Goal: Find specific page/section: Find specific page/section

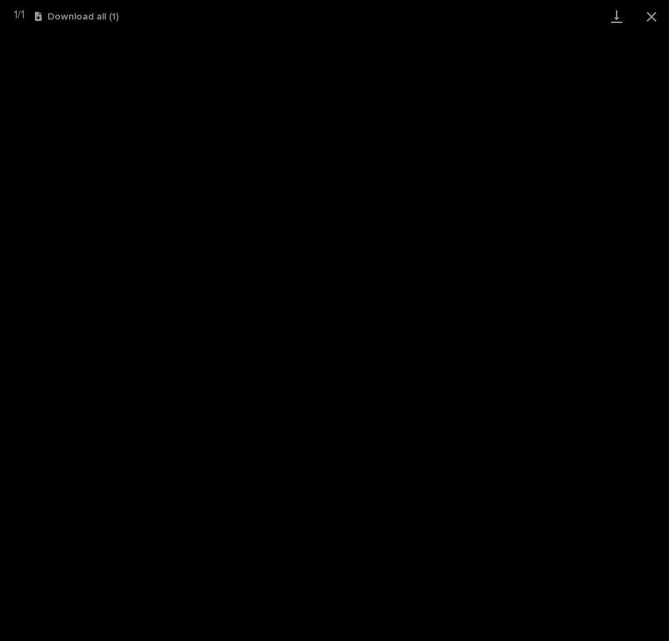
scroll to position [35, 0]
click at [653, 18] on button "Close gallery" at bounding box center [651, 16] width 35 height 33
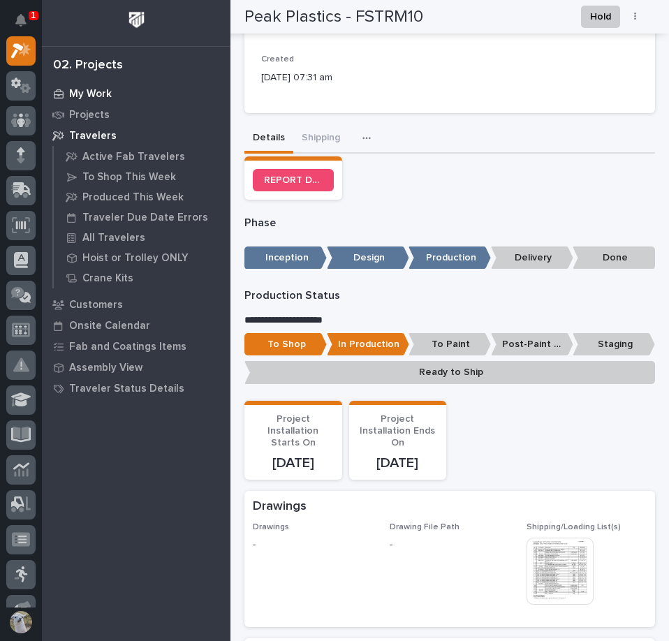
click at [81, 92] on p "My Work" at bounding box center [90, 94] width 43 height 13
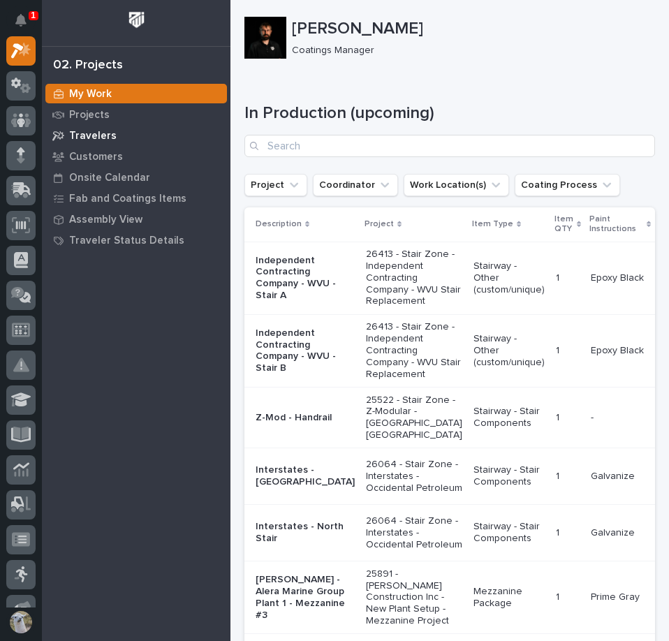
click at [94, 131] on p "Travelers" at bounding box center [92, 136] width 47 height 13
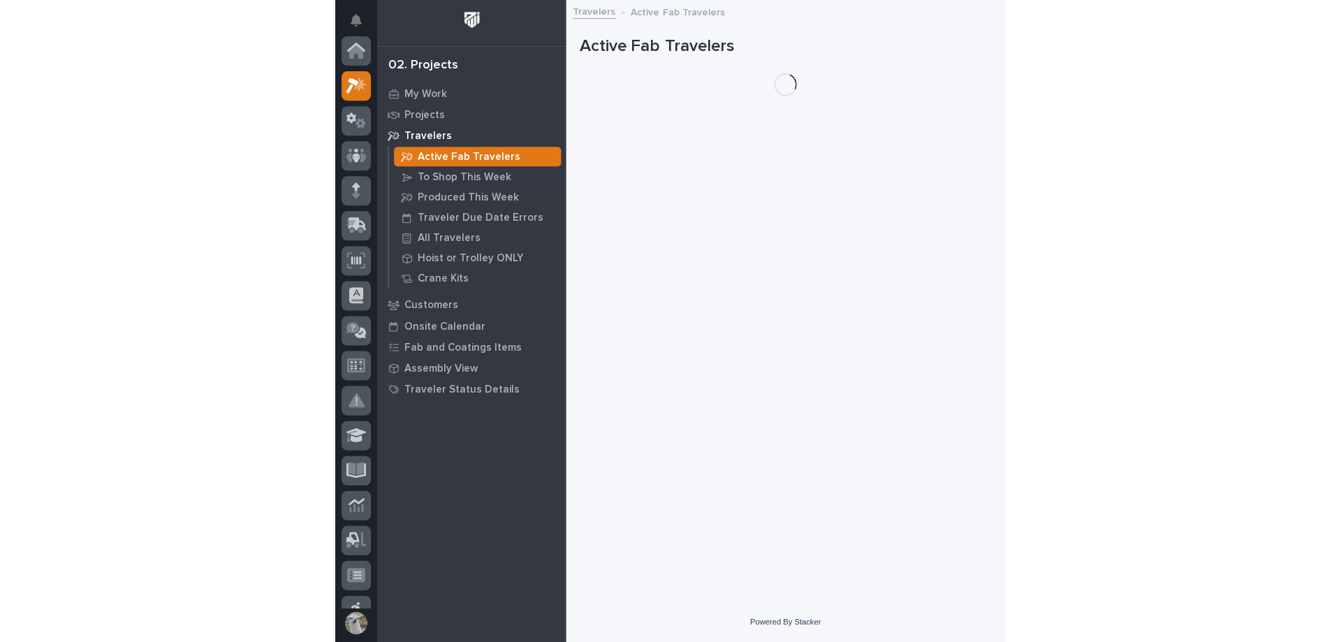
scroll to position [35, 0]
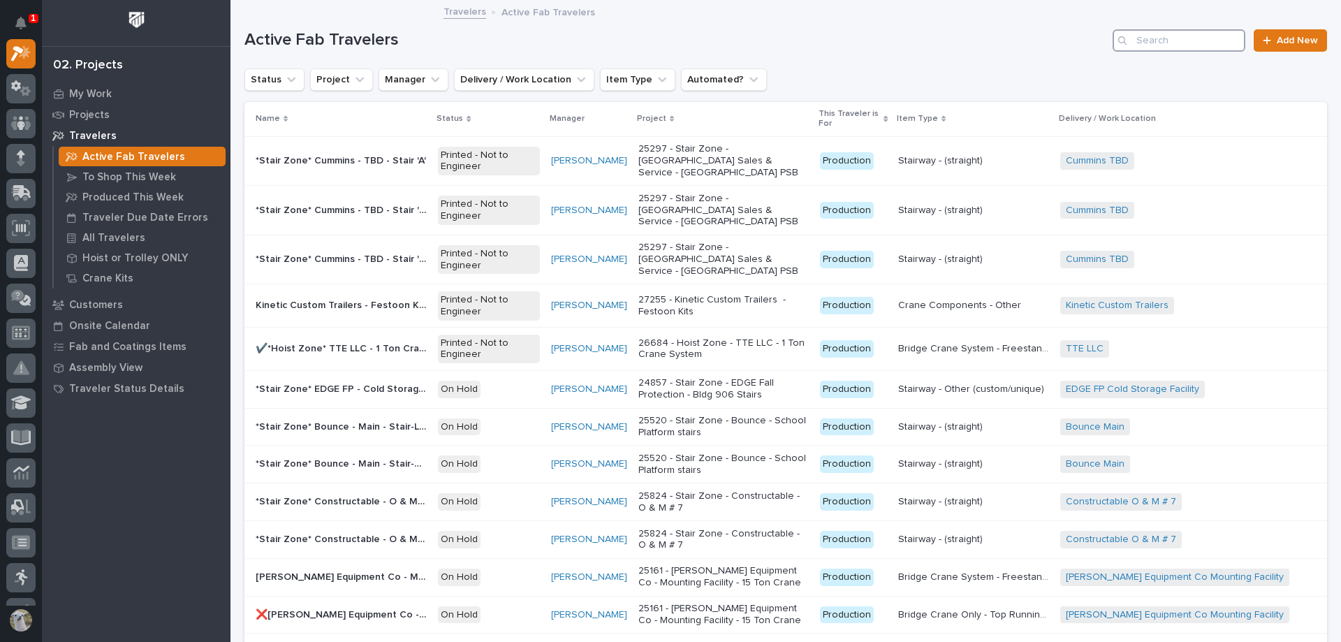
click at [668, 41] on input "Search" at bounding box center [1179, 40] width 133 height 22
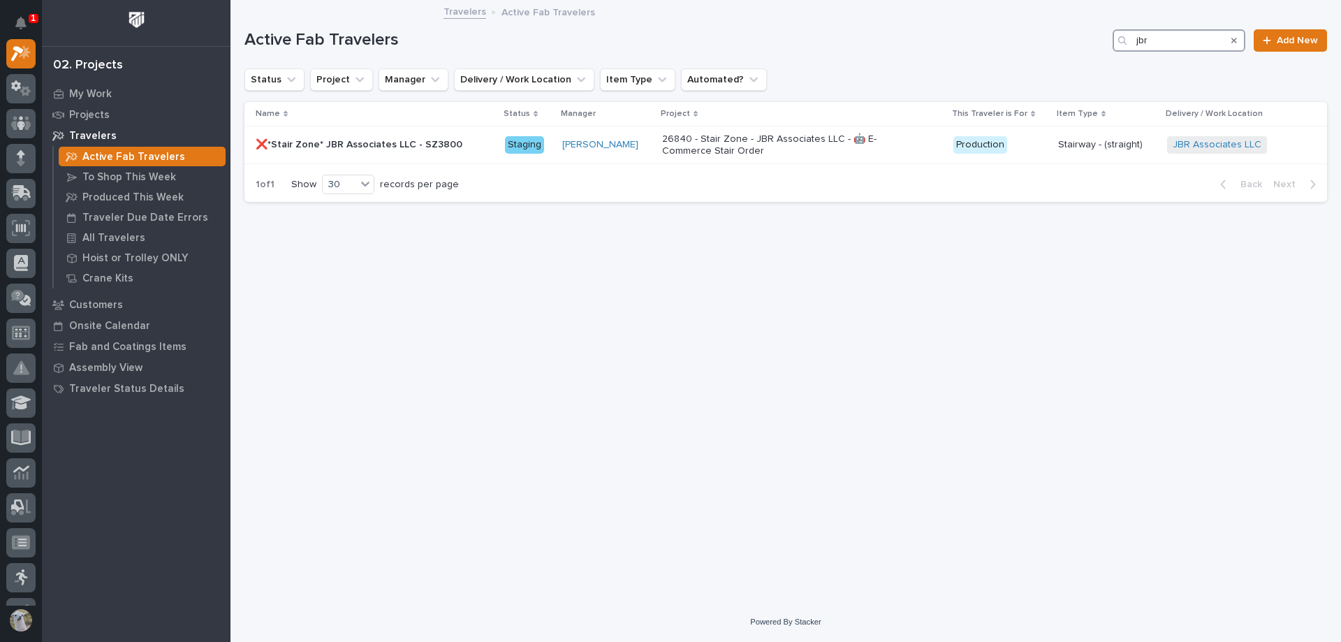
type input "jbr"
drag, startPoint x: 1182, startPoint y: 41, endPoint x: 358, endPoint y: 145, distance: 830.0
click at [358, 145] on p "❌*Stair Zone* JBR Associates LLC - SZ3800" at bounding box center [361, 143] width 210 height 15
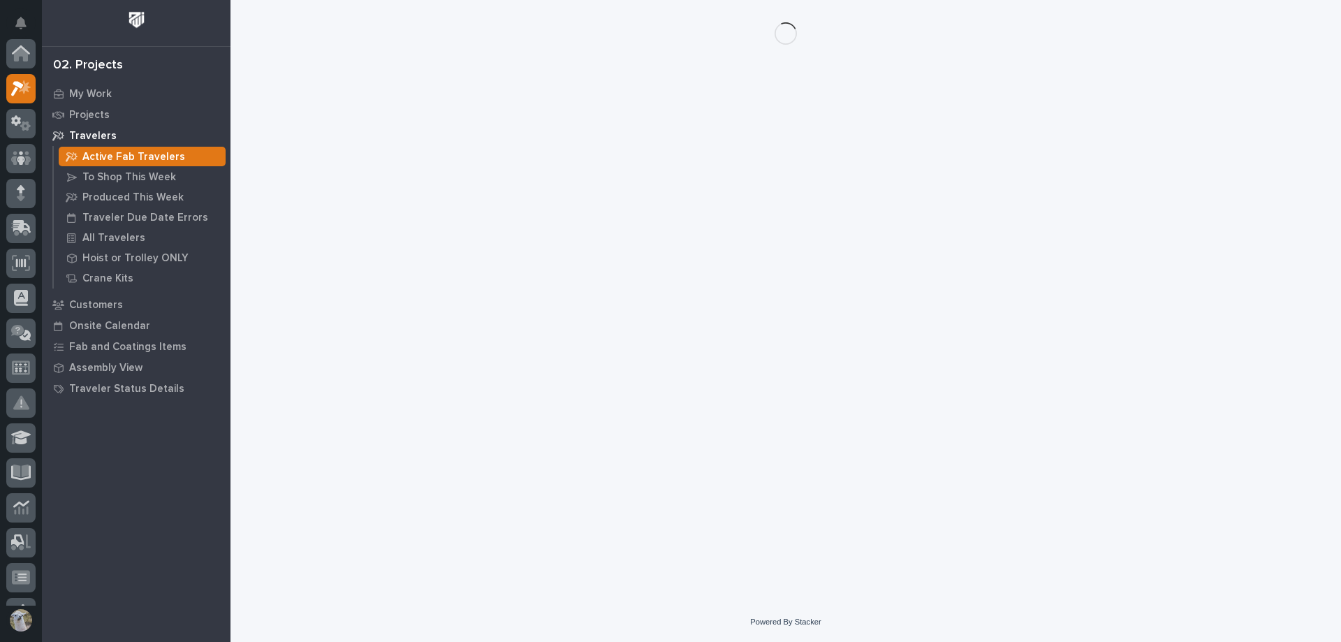
scroll to position [35, 0]
